Goal: Task Accomplishment & Management: Manage account settings

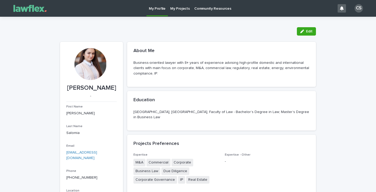
click at [176, 9] on p "My Projects" at bounding box center [180, 5] width 20 height 11
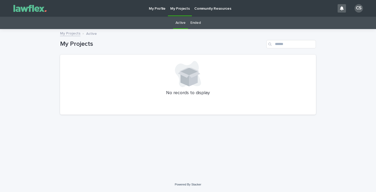
click at [193, 21] on link "Ended" at bounding box center [195, 23] width 10 height 12
click at [160, 8] on p "My Profile" at bounding box center [157, 5] width 17 height 11
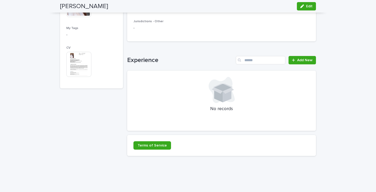
scroll to position [325, 0]
